Goal: Information Seeking & Learning: Learn about a topic

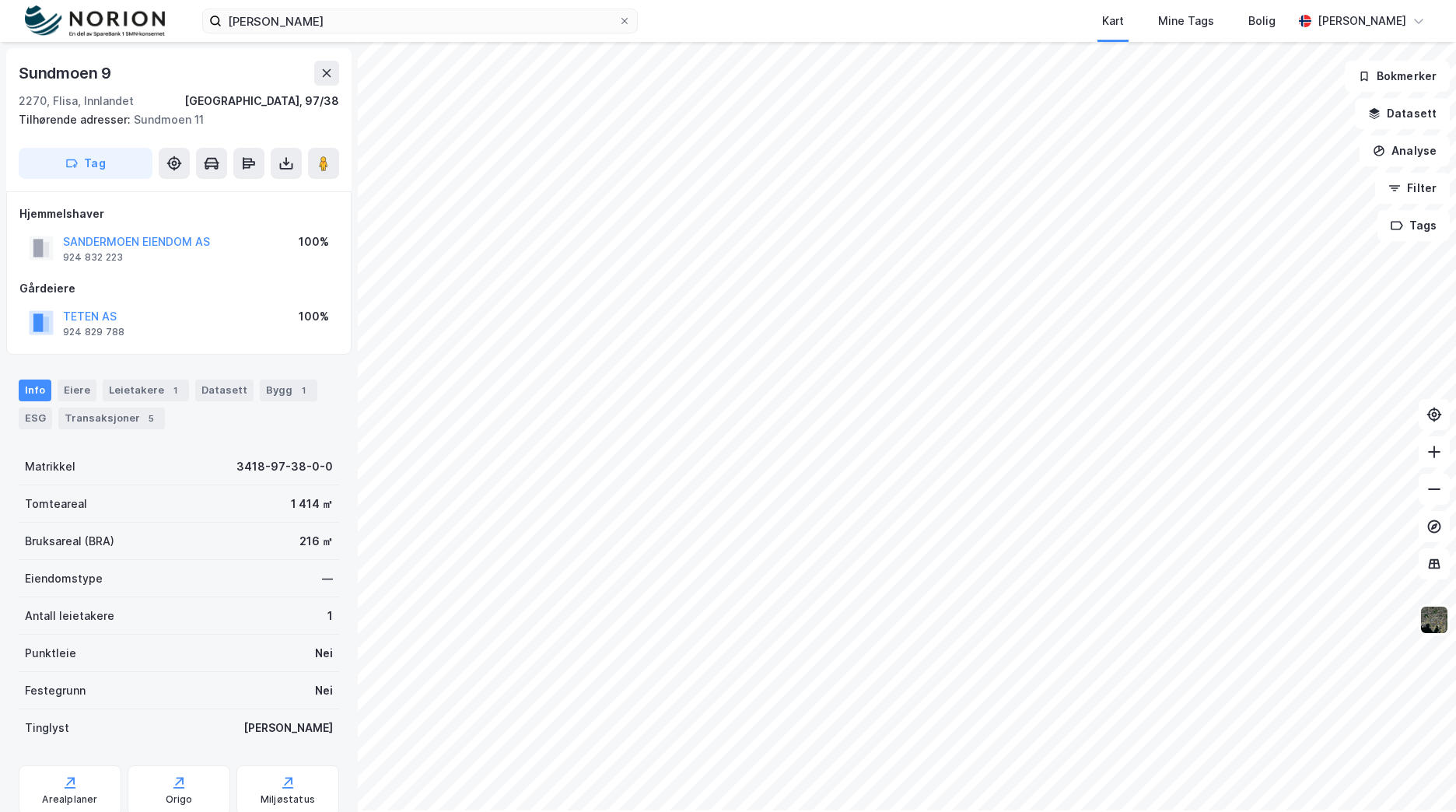
scroll to position [52, 0]
